Goal: Task Accomplishment & Management: Manage account settings

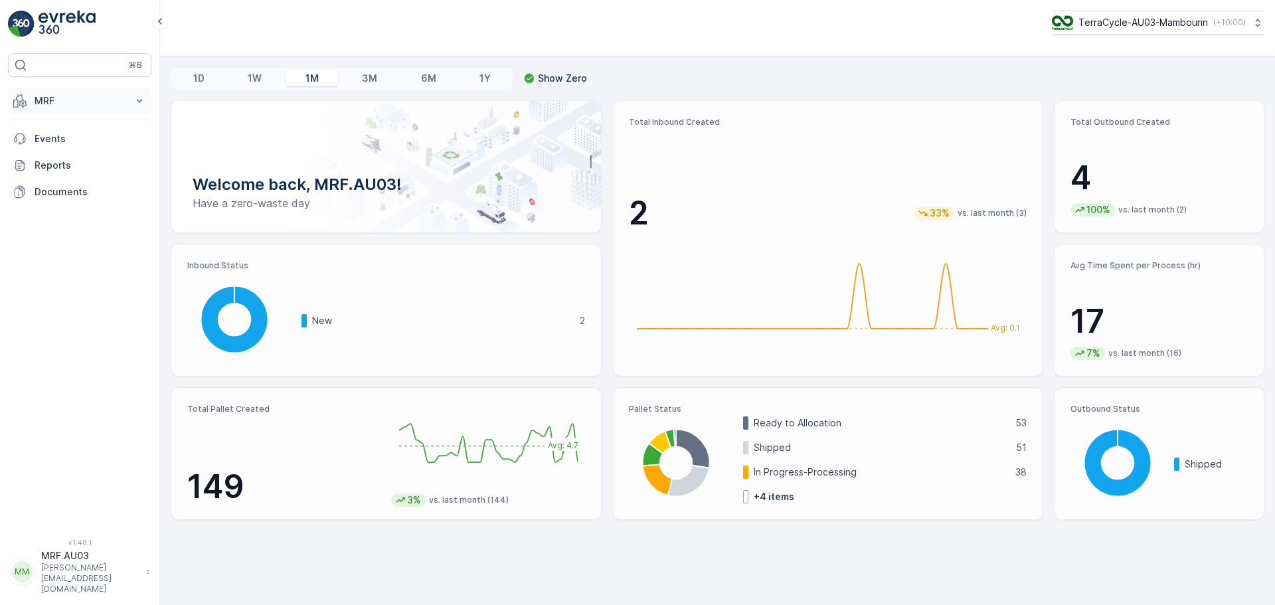
click at [56, 103] on p "MRF" at bounding box center [80, 100] width 90 height 13
click at [58, 178] on p "Process" at bounding box center [52, 179] width 36 height 13
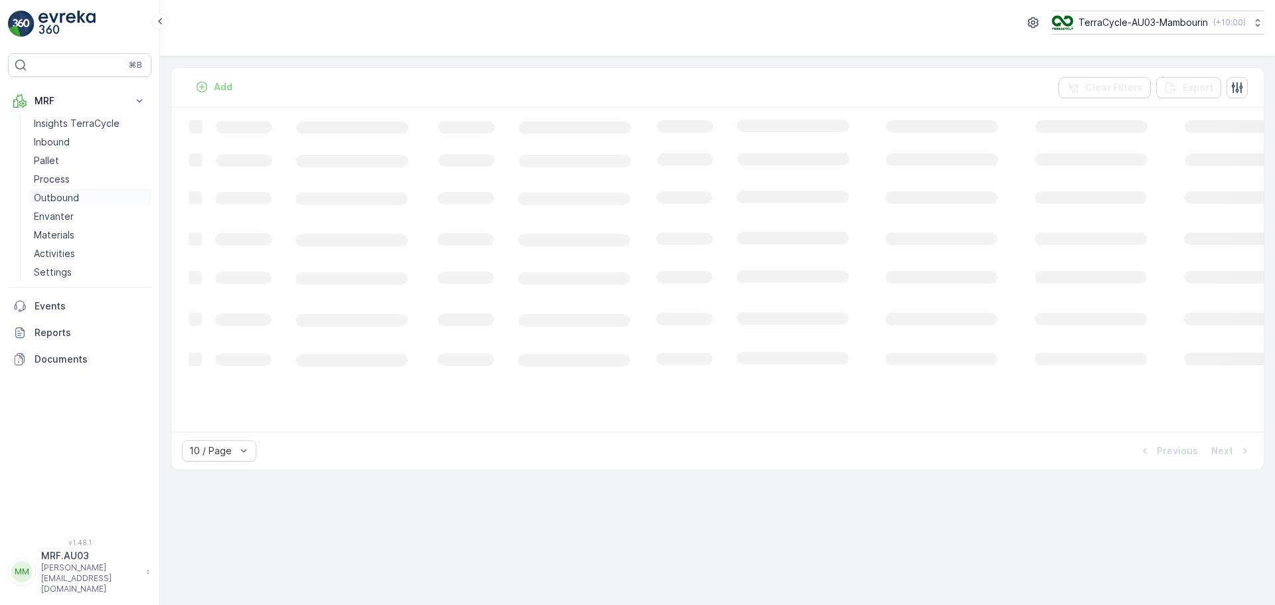
click at [58, 193] on p "Outbound" at bounding box center [56, 197] width 45 height 13
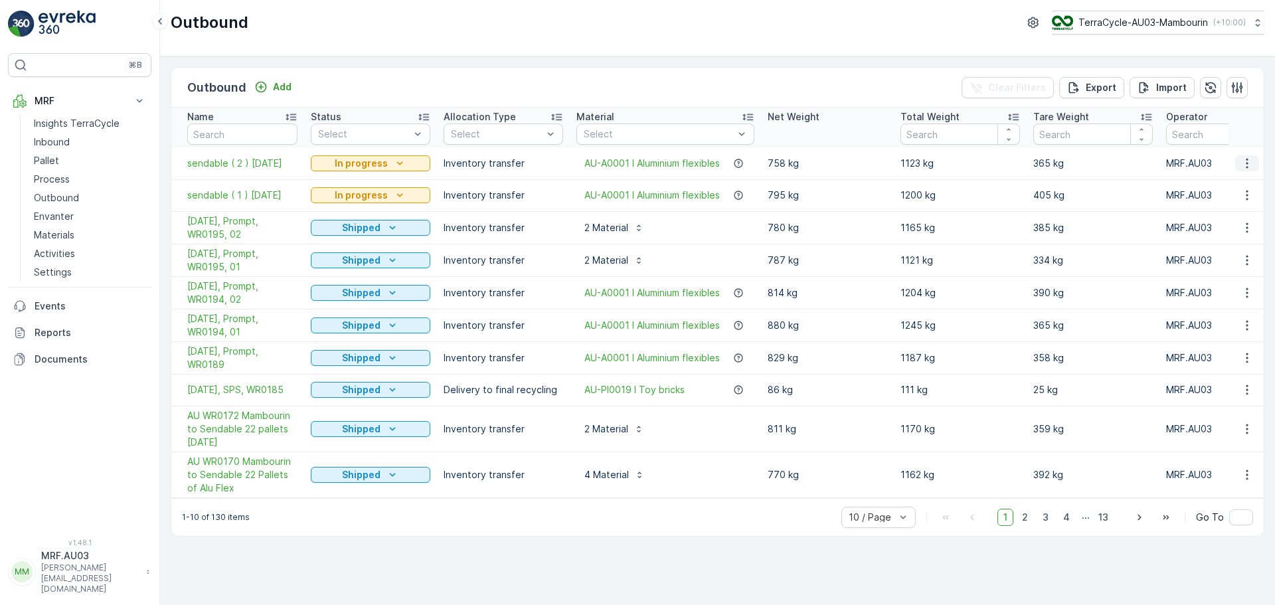
click at [1249, 168] on icon "button" at bounding box center [1247, 163] width 13 height 13
click at [201, 168] on span "sendable ( 2 ) [DATE]" at bounding box center [242, 163] width 110 height 13
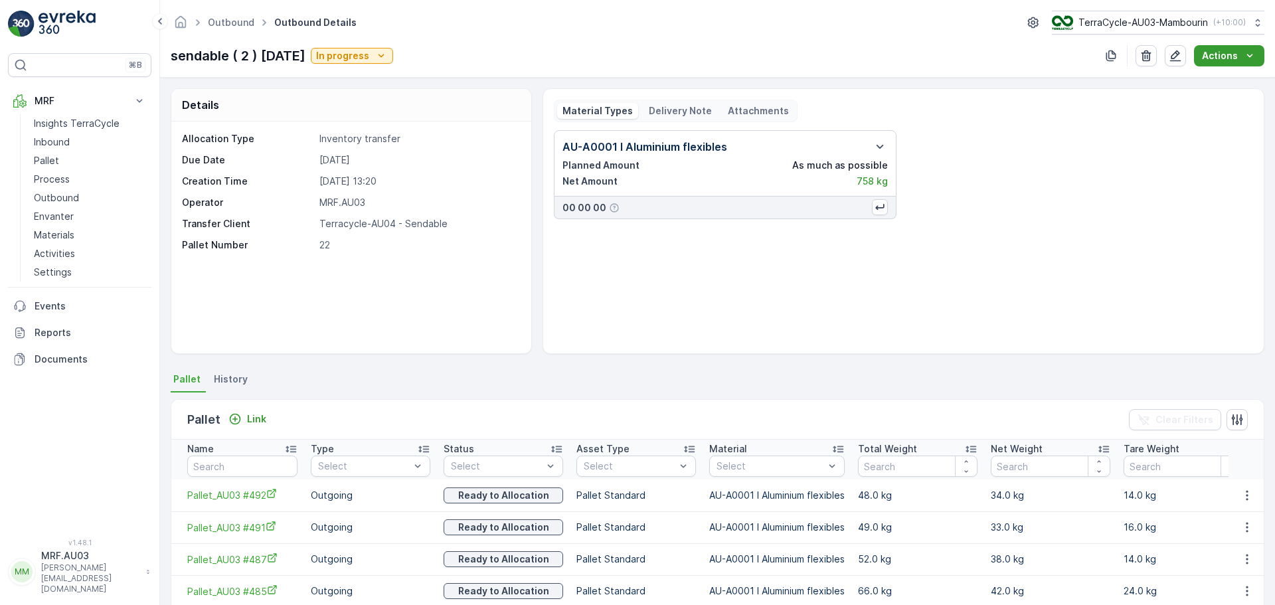
click at [1249, 53] on icon "Actions" at bounding box center [1250, 55] width 13 height 13
click at [1179, 51] on icon "button" at bounding box center [1176, 55] width 11 height 11
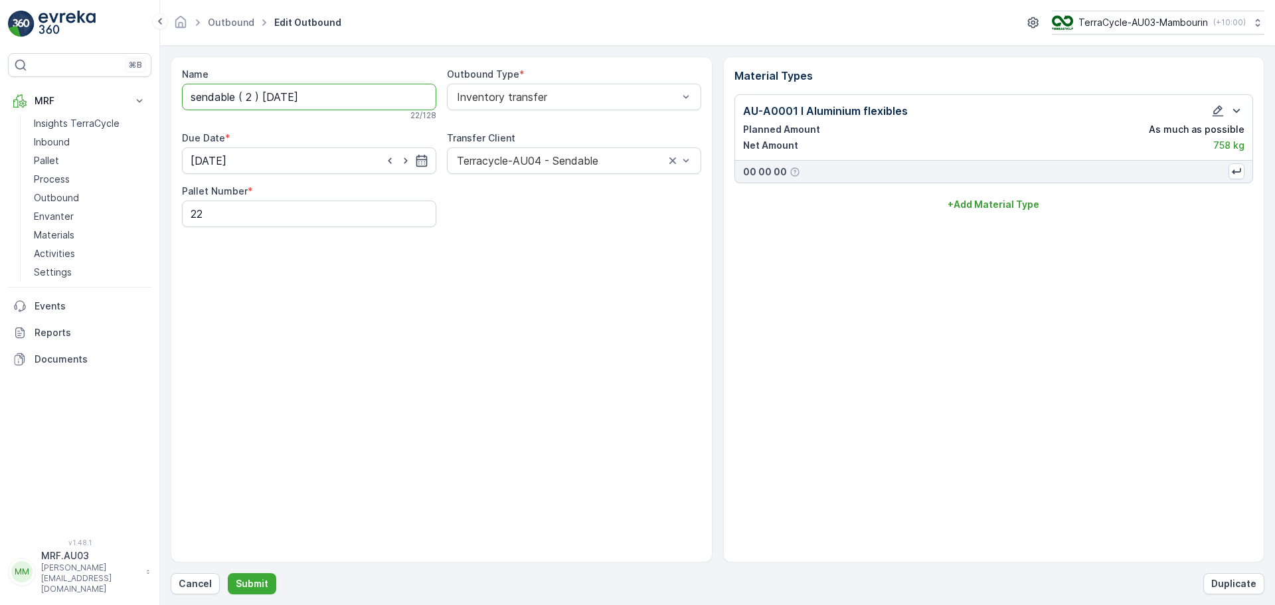
click at [276, 94] on input "sendable ( 2 ) [DATE]" at bounding box center [309, 97] width 254 height 27
click at [197, 102] on input "sendable ( 2 ) [DATE]" at bounding box center [309, 97] width 254 height 27
type input "Sendable ( 2 ) [DATE]"
click at [258, 577] on p "Submit" at bounding box center [252, 583] width 33 height 13
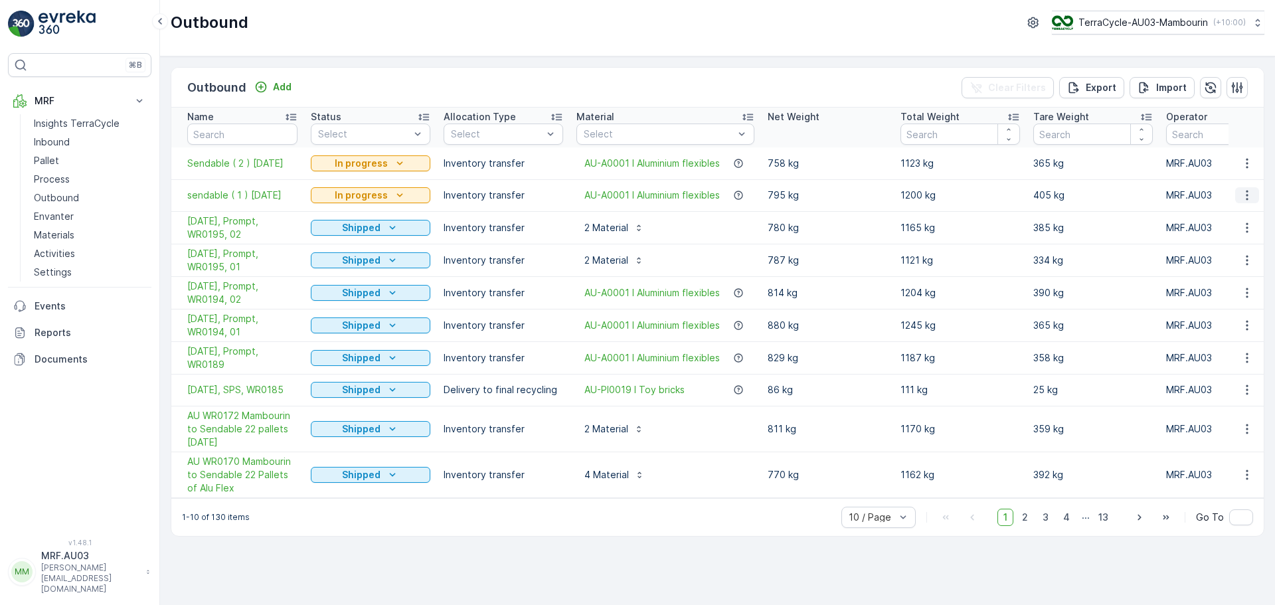
click at [1246, 195] on icon "button" at bounding box center [1247, 195] width 13 height 13
click at [1191, 233] on span "Edit Outbound" at bounding box center [1208, 233] width 65 height 13
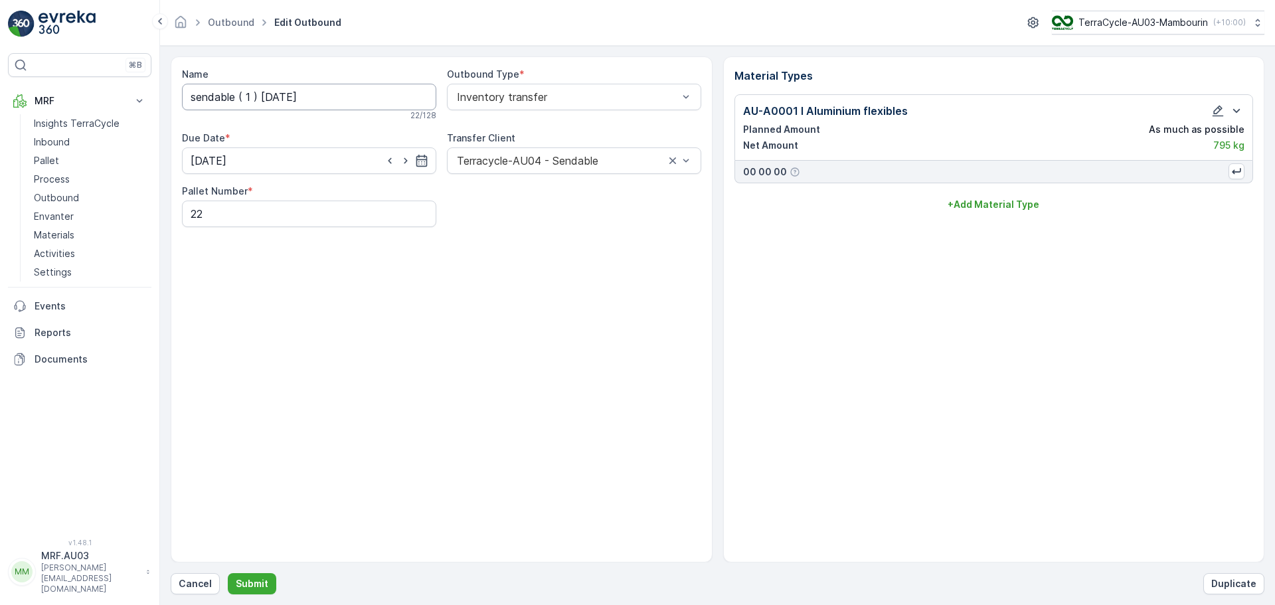
click at [192, 100] on input "sendable ( 1 ) [DATE]" at bounding box center [309, 97] width 254 height 27
click at [259, 576] on button "Submit" at bounding box center [252, 583] width 48 height 21
click at [252, 582] on p "Submit" at bounding box center [252, 583] width 33 height 13
click at [194, 100] on input "Sendable ( 1 ) [DATE]" at bounding box center [309, 97] width 254 height 27
type input "sendable ( 1 ) [DATE]"
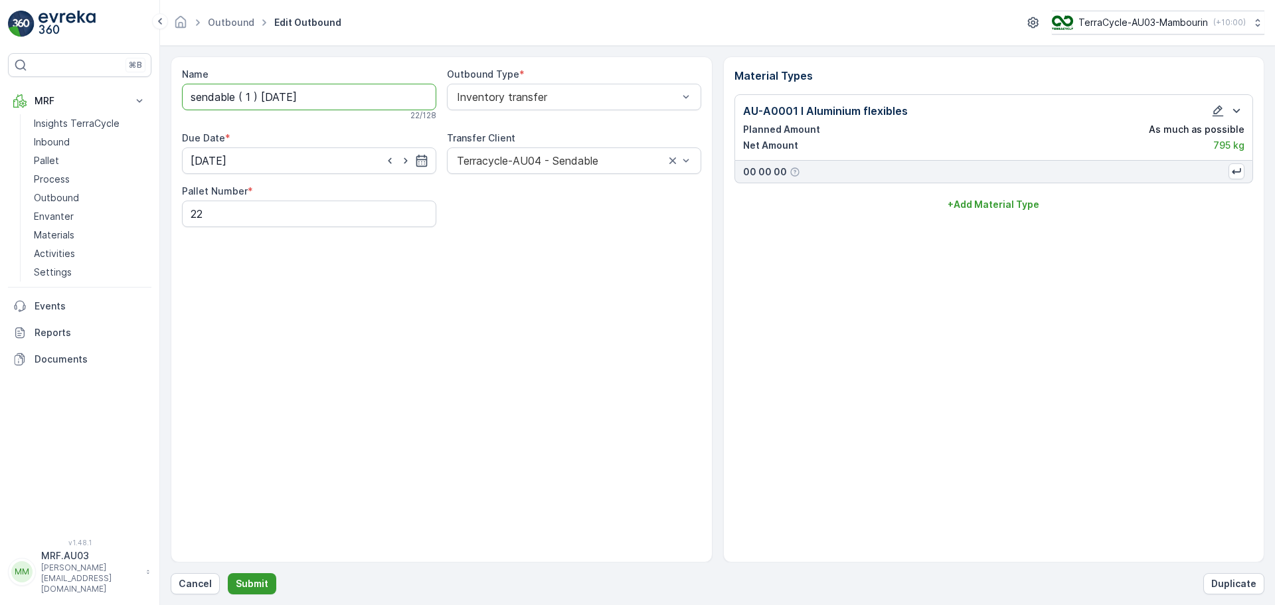
click at [268, 586] on button "Submit" at bounding box center [252, 583] width 48 height 21
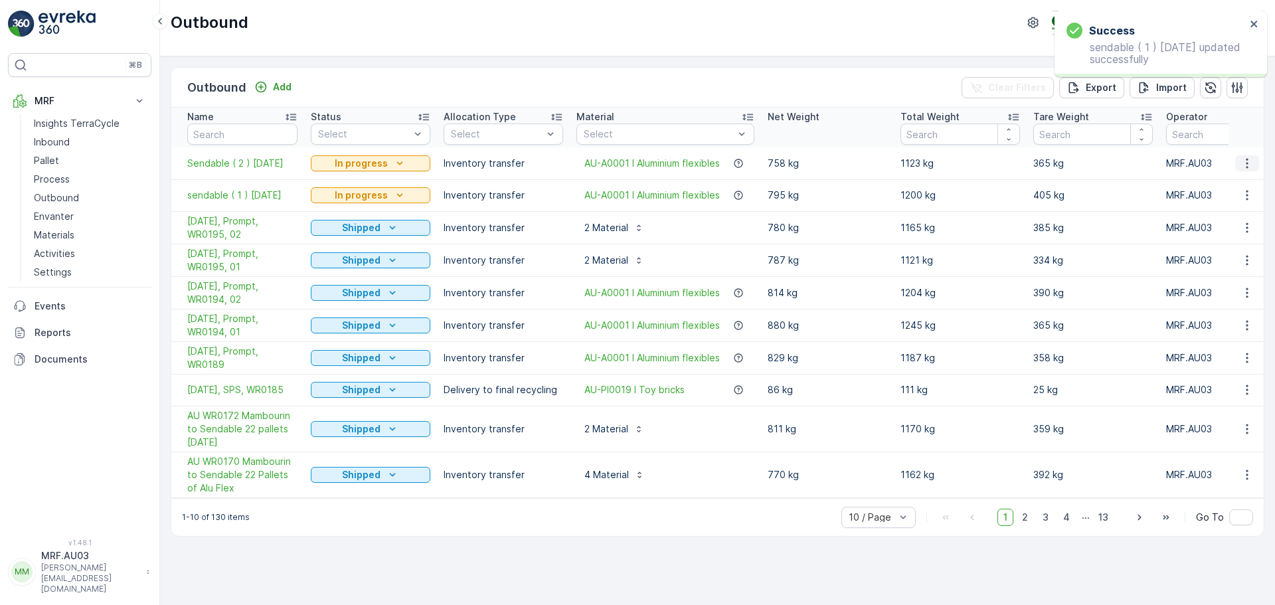
click at [1247, 164] on icon "button" at bounding box center [1247, 163] width 13 height 13
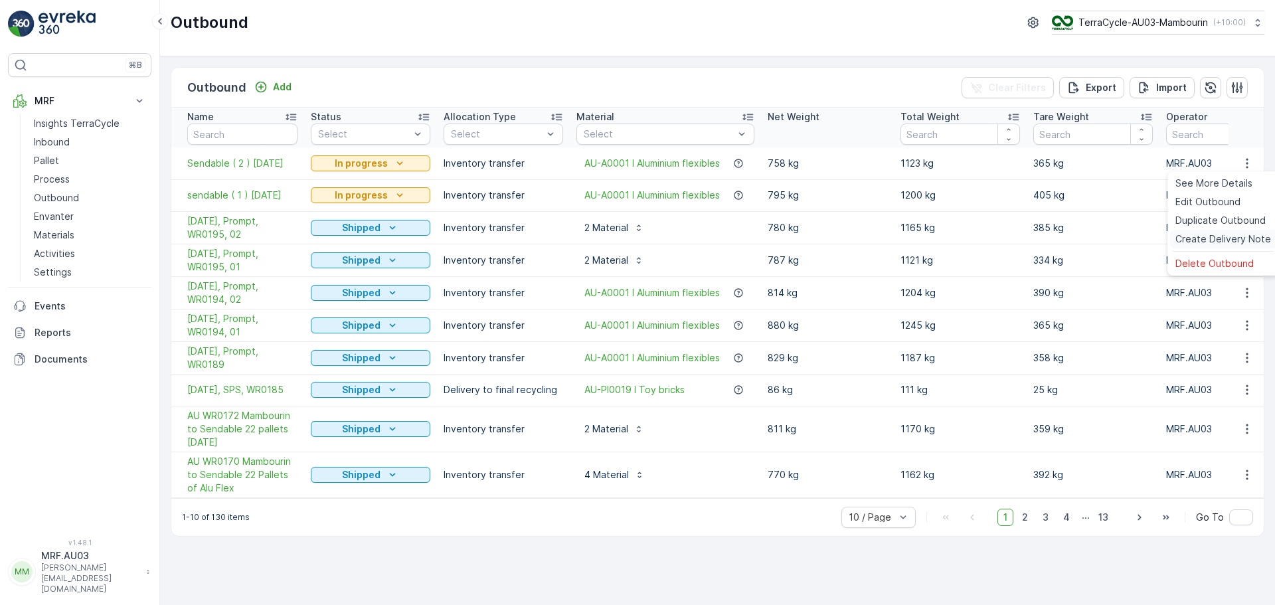
click at [1216, 238] on span "Create Delivery Note" at bounding box center [1224, 239] width 96 height 13
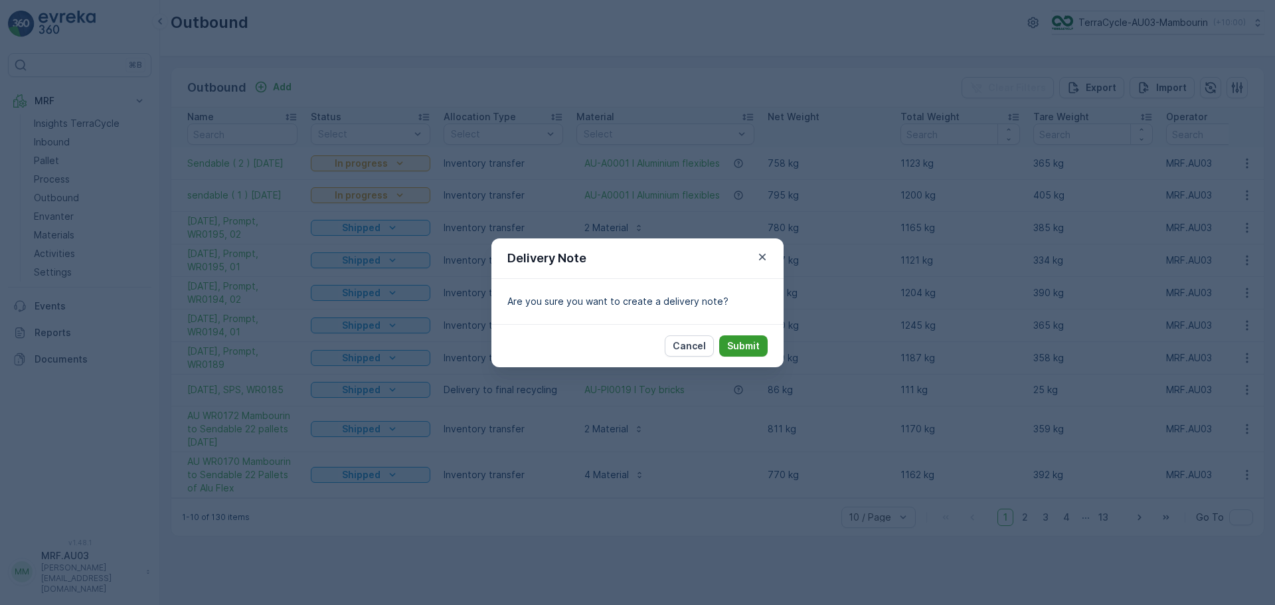
click at [754, 343] on p "Submit" at bounding box center [743, 345] width 33 height 13
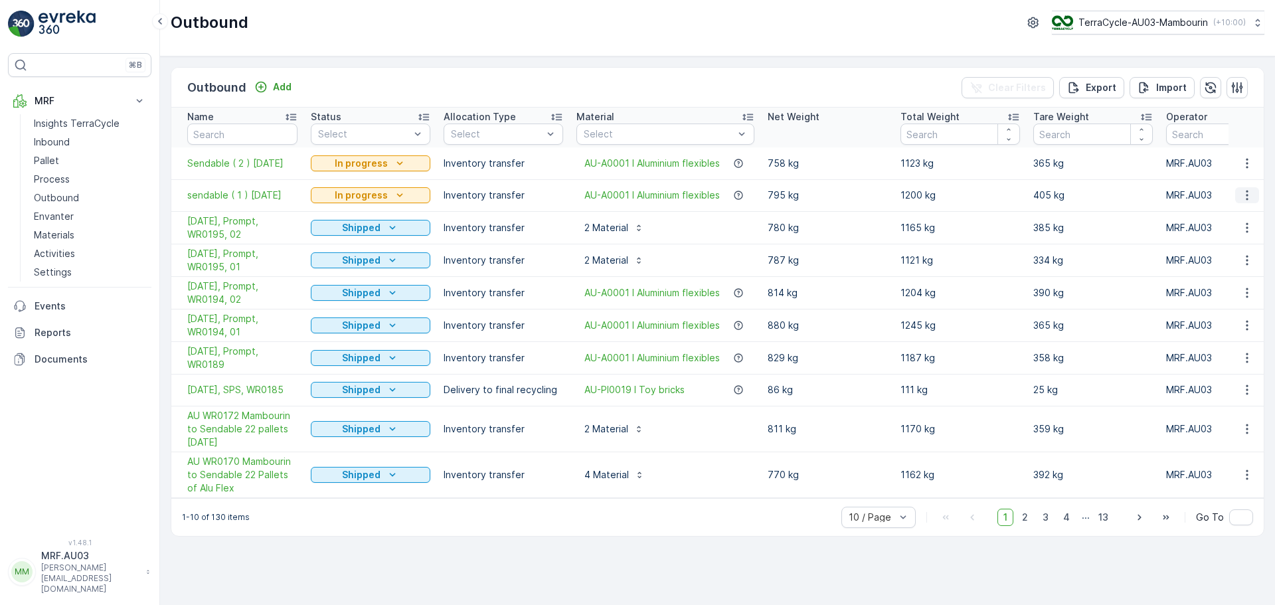
click at [1245, 195] on icon "button" at bounding box center [1247, 195] width 13 height 13
click at [1225, 269] on span "Create Delivery Note" at bounding box center [1224, 270] width 96 height 13
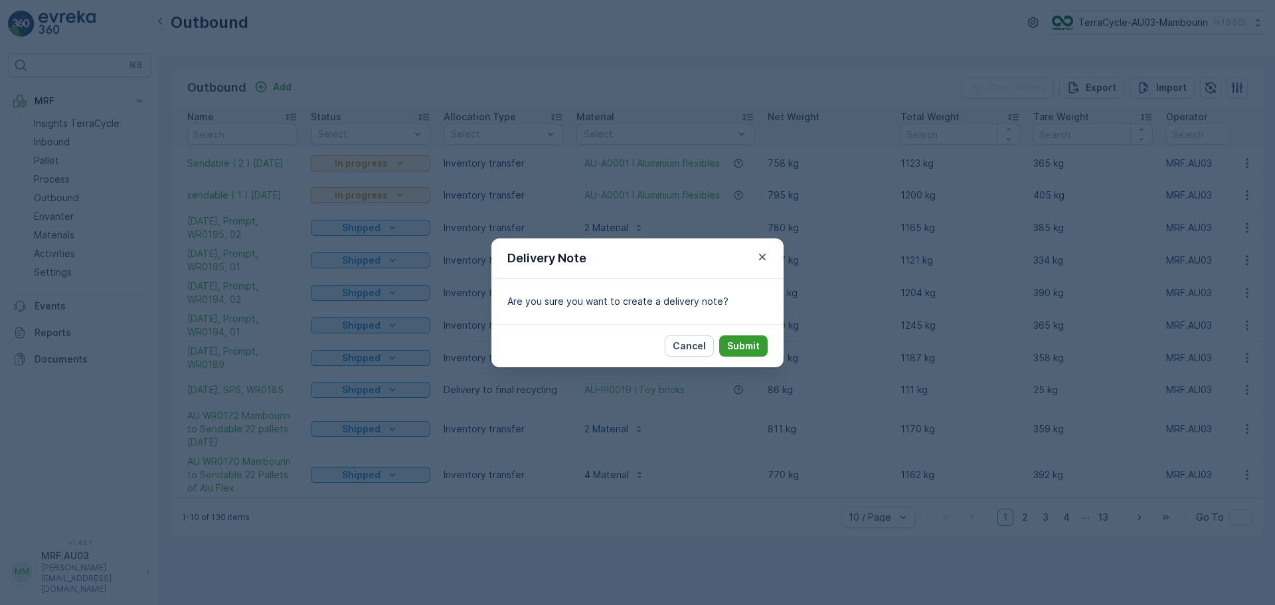
click at [748, 343] on p "Submit" at bounding box center [743, 345] width 33 height 13
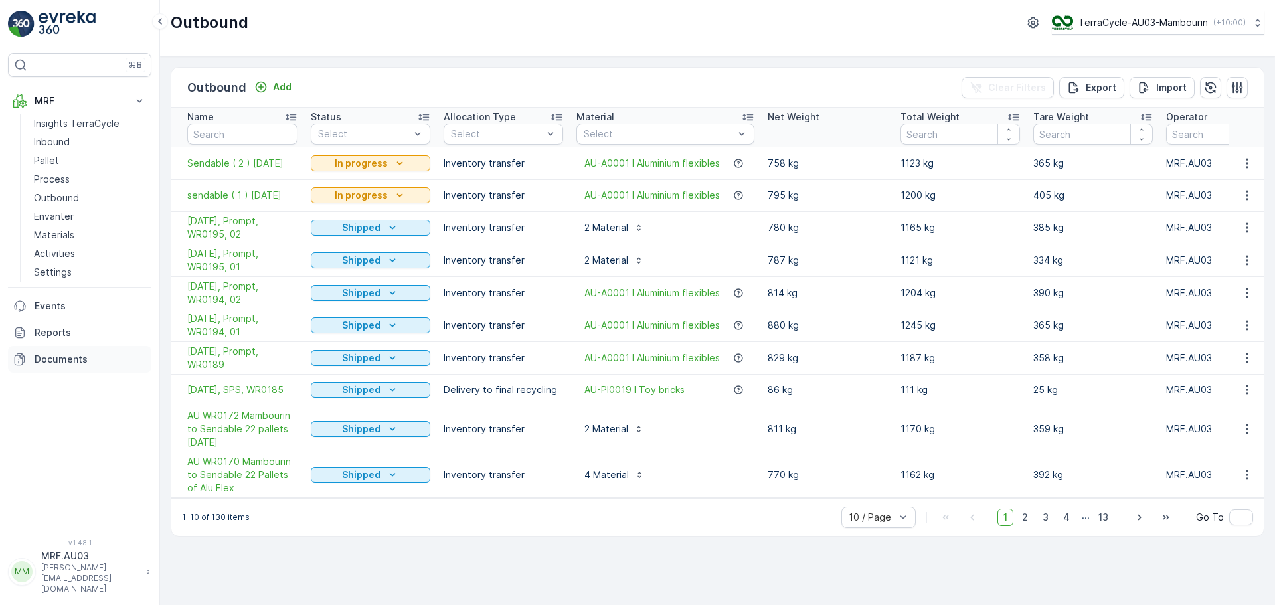
click at [49, 362] on p "Documents" at bounding box center [91, 359] width 112 height 13
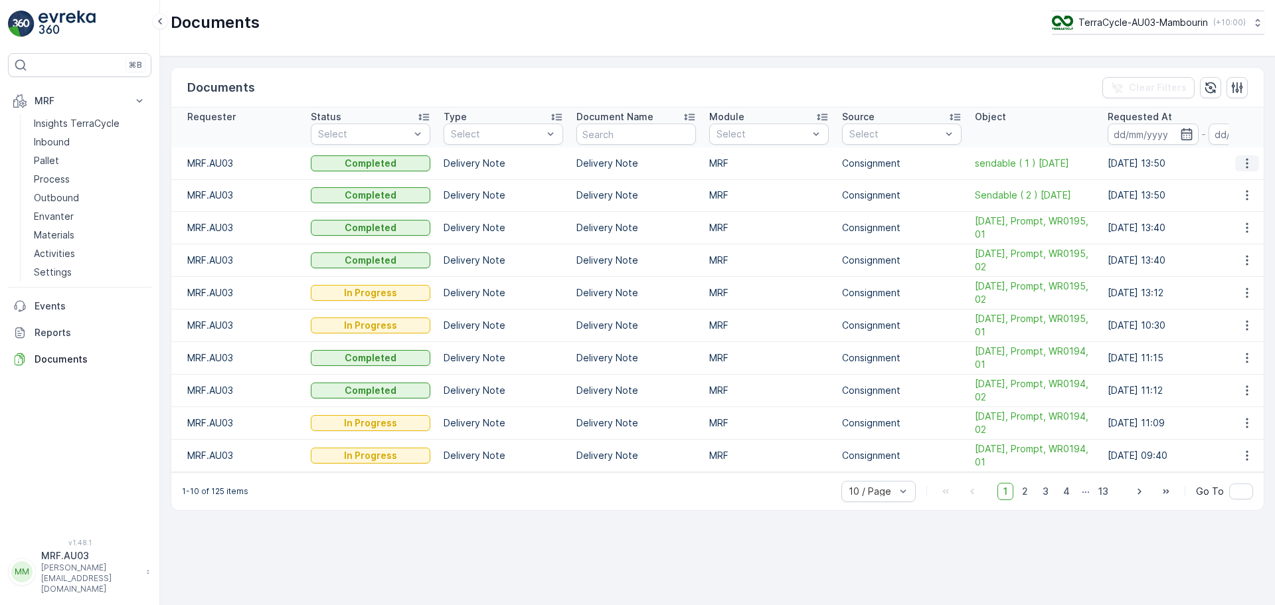
click at [1249, 165] on icon "button" at bounding box center [1247, 163] width 13 height 13
click at [1247, 181] on span "See Details" at bounding box center [1243, 183] width 51 height 13
click at [1244, 199] on icon "button" at bounding box center [1247, 195] width 13 height 13
click at [1242, 217] on span "See Details" at bounding box center [1243, 215] width 51 height 13
